Goal: Communication & Community: Answer question/provide support

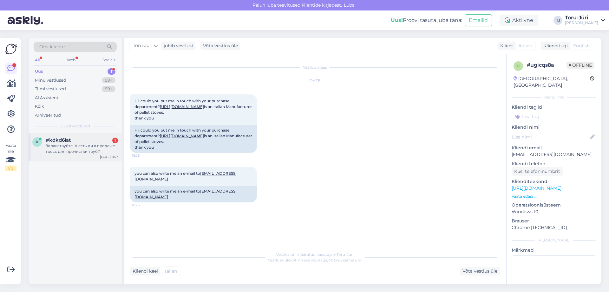
click at [84, 148] on div "Здравствуйте. А есть ли в продаже тросс для прочистки труб?" at bounding box center [82, 148] width 72 height 11
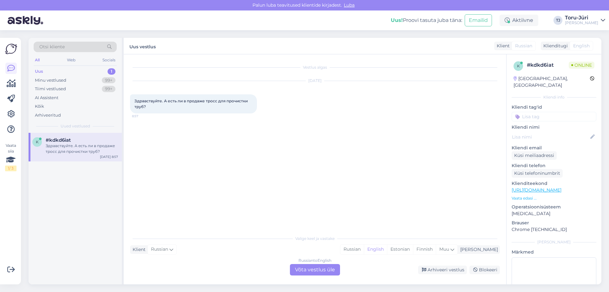
click at [60, 71] on div "Uus 1" at bounding box center [75, 71] width 83 height 9
click at [56, 79] on div "Minu vestlused" at bounding box center [50, 80] width 31 height 6
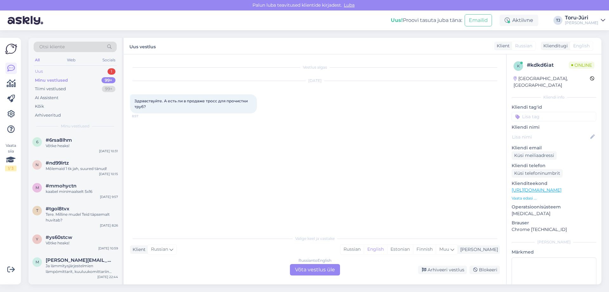
click at [57, 72] on div "Uus 1" at bounding box center [75, 71] width 83 height 9
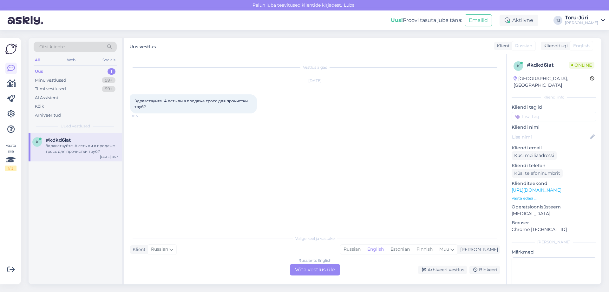
click at [305, 270] on div "Russian to English Võta vestlus üle" at bounding box center [315, 269] width 50 height 11
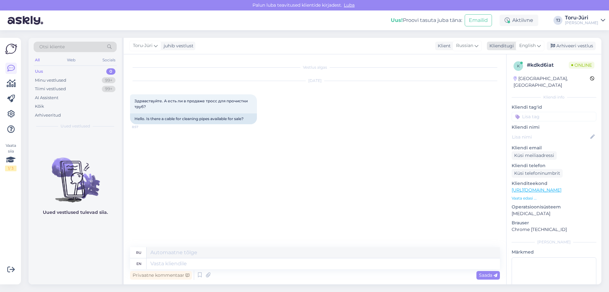
click at [541, 42] on div "English" at bounding box center [530, 46] width 29 height 10
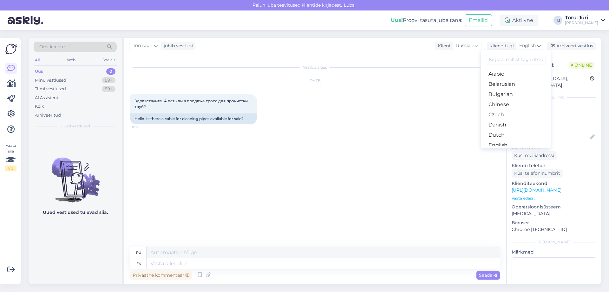
click at [508, 150] on link "Estonian" at bounding box center [516, 155] width 70 height 10
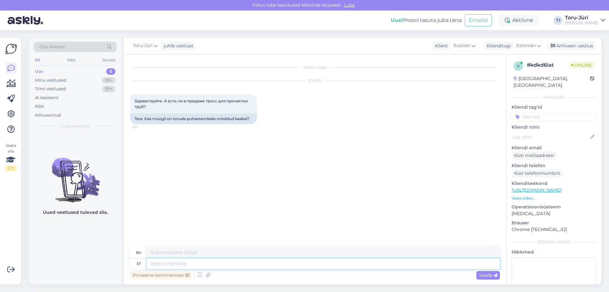
click at [211, 264] on textarea at bounding box center [324, 263] width 354 height 11
type textarea "Tere."
type textarea "Привет."
type textarea "Tere. Kahjuks"
type textarea "Здравствуйте. К сожалению."
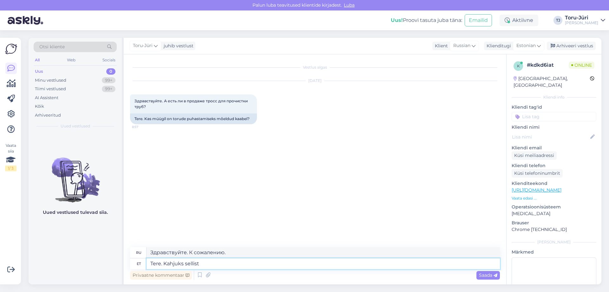
type textarea "Tere. Kahjuks sellist"
type textarea "Здравствуйте. К сожалению, такой"
type textarea "Tere. Kahjuks sellist trossi pa"
type textarea "Здравствуйте. К сожалению, такая веревка"
type textarea "Tere. Kahjuks sellist trossi pakkuda ei"
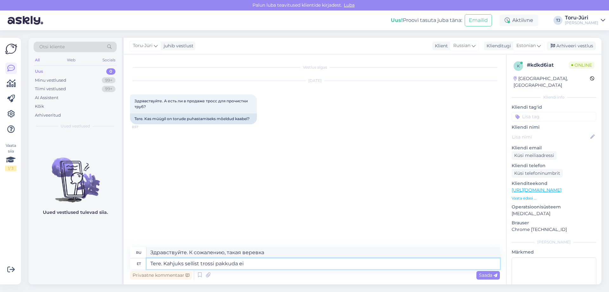
type textarea "Здравствуйте. К сожалению, такой верёвки у нас нет."
type textarea "Tere. Kahjuks sellist trossi pakkuda ei ole, aga"
type textarea "Здравствуйте. К сожалению, такой веревки у нас нет, но"
type textarea "Tere. Kahjuks sellist trossi pakkuda ei ole, aga meil o"
type textarea "Здравствуйте. К сожалению, мы не предлагаем такую ​​веревку, но у нас есть"
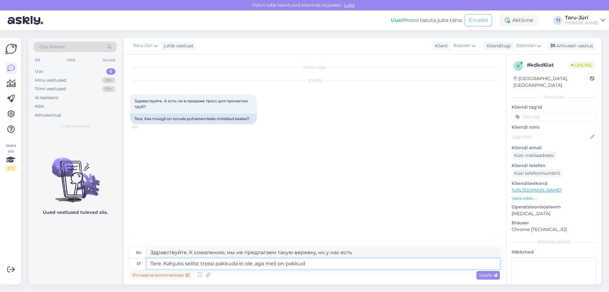
type textarea "Tere. Kahjuks sellist trossi pakkuda ei ole, aga meil on pakkuda"
type textarea "Здравствуйте. К сожалению, такой верёвки у нас нет, но есть одна."
type textarea "Tere. Kahjuks sellist trossi pakkuda ei ole, aga meil on pakkuda:"
type textarea "Здравствуйте. К сожалению, такой верёвки у нас нет, но есть:"
paste textarea "[URL][DOMAIN_NAME]"
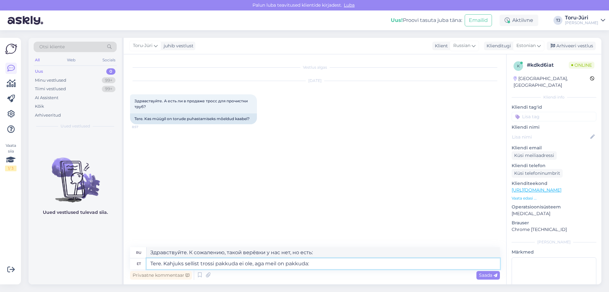
type textarea "Tere. Kahjuks sellist trossi pakkuda ei ole, aga meil on pakkuda: [URL][DOMAIN_…"
type textarea "Здравствуйте. К сожалению, такой верёвки у нас нет, но есть: [URL][DOMAIN_NAME]"
type textarea "Tere. Kahjuks sellist trossi pakkuda ei ole, aga meil on pakkuda: [URL][DOMAIN_…"
click at [497, 278] on div "Saada" at bounding box center [488, 275] width 23 height 9
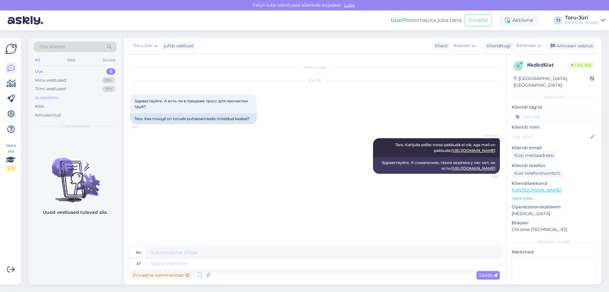
click at [44, 97] on div "AI Assistent" at bounding box center [46, 98] width 23 height 6
click at [52, 72] on div "Uus 0" at bounding box center [75, 71] width 83 height 9
click at [52, 81] on div "Minu vestlused" at bounding box center [50, 80] width 31 height 6
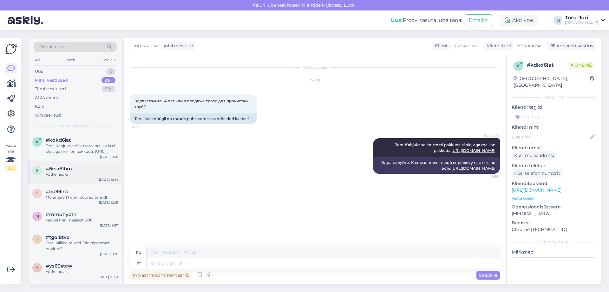
click at [81, 172] on div "Võtke heaks!" at bounding box center [82, 174] width 72 height 6
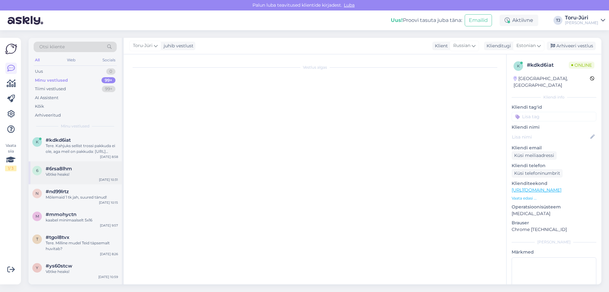
scroll to position [166, 0]
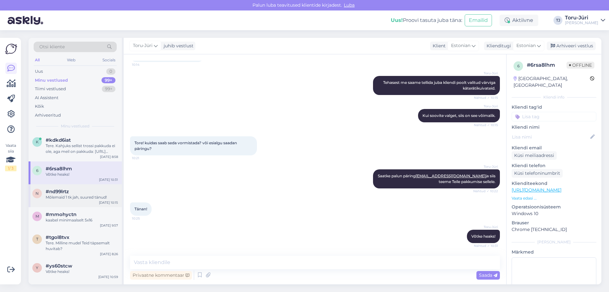
click at [73, 193] on div "#nd99lrtz" at bounding box center [82, 191] width 72 height 6
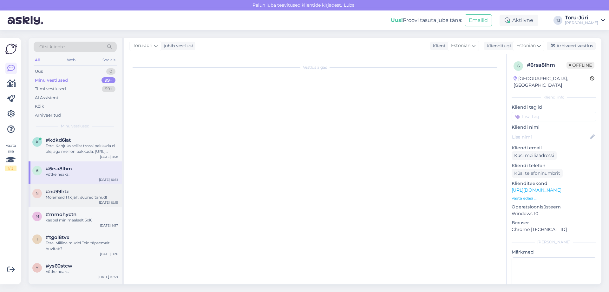
scroll to position [140, 0]
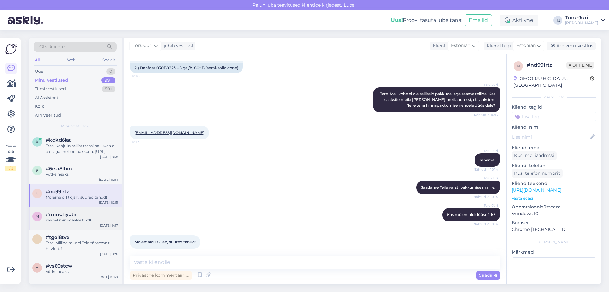
click at [61, 219] on div "kaabel minimaalselt 5x16" at bounding box center [82, 220] width 72 height 6
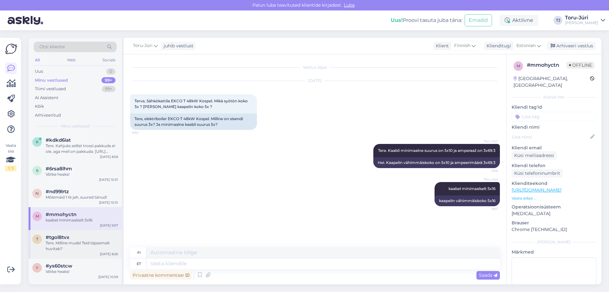
click at [62, 240] on div "Tere. Milline mudel Teid täpsemalt huvitab?" at bounding box center [82, 245] width 72 height 11
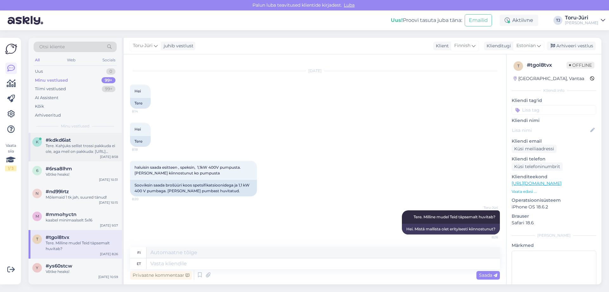
click at [86, 149] on div "Tere. Kahjuks sellist trossi pakkuda ei ole, aga meil on pakkuda: [URL][DOMAIN_…" at bounding box center [82, 148] width 72 height 11
